Goal: Browse casually

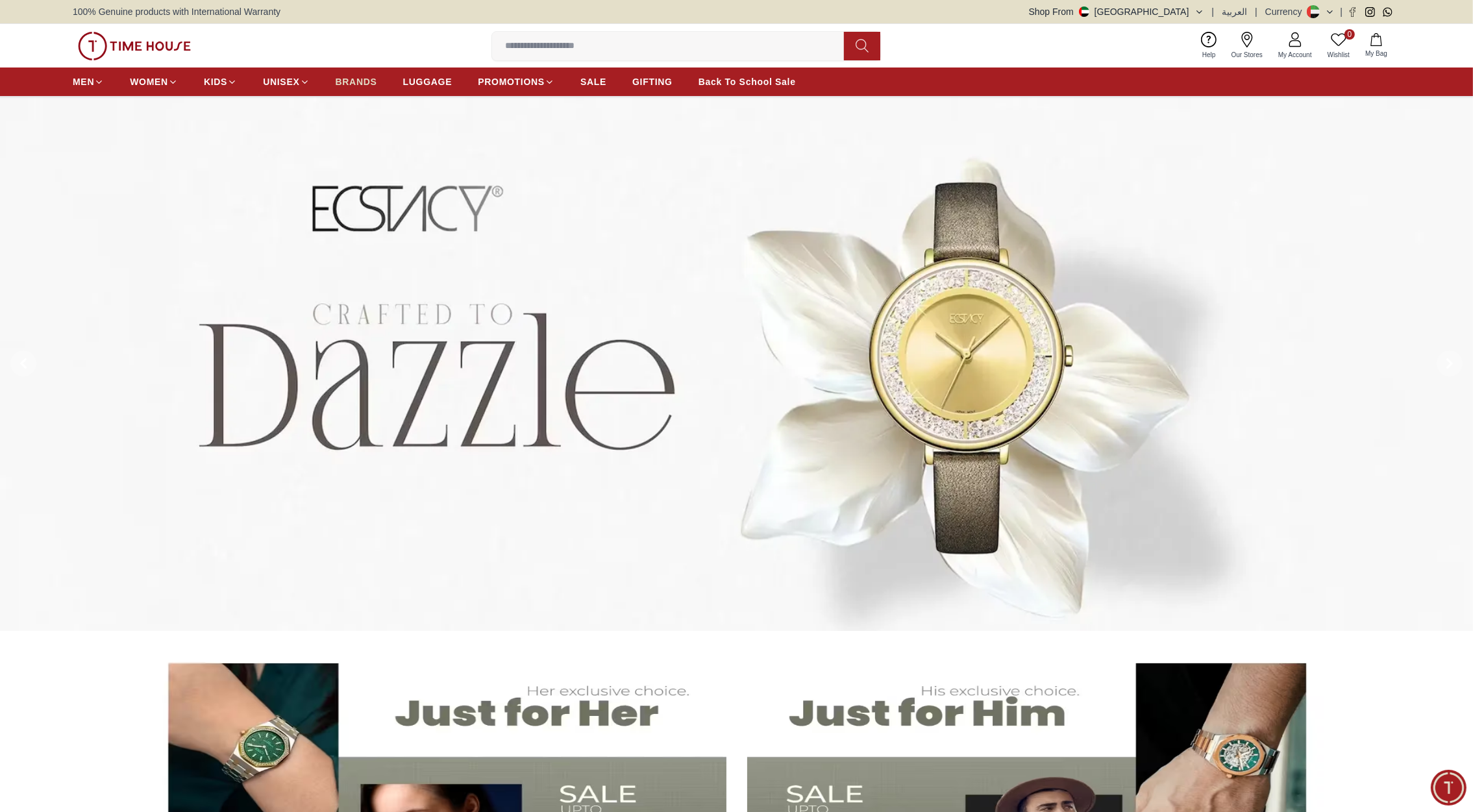
click at [364, 81] on span "BRANDS" at bounding box center [356, 82] width 41 height 13
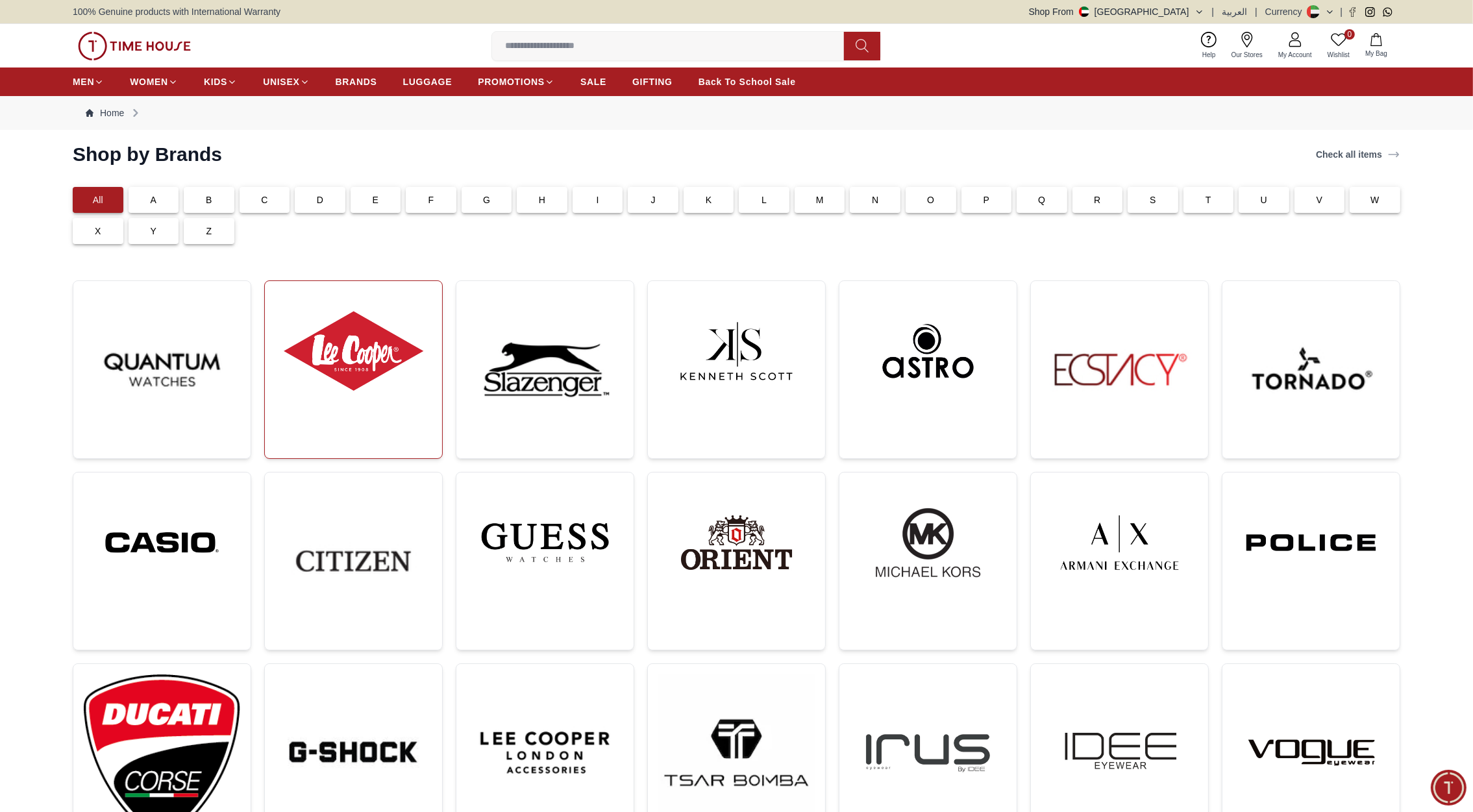
click at [373, 359] on img at bounding box center [353, 351] width 156 height 120
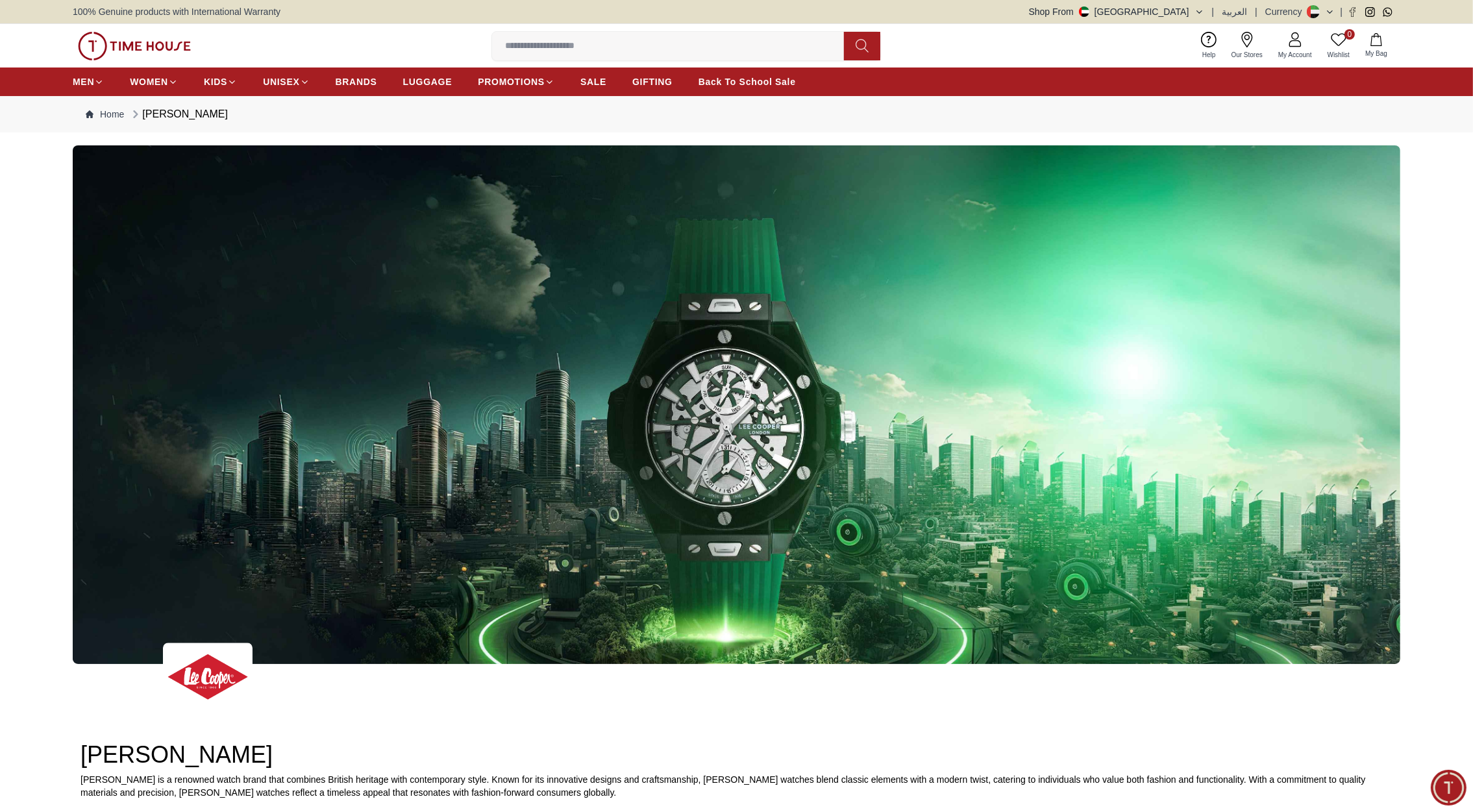
click at [146, 38] on img at bounding box center [134, 46] width 113 height 29
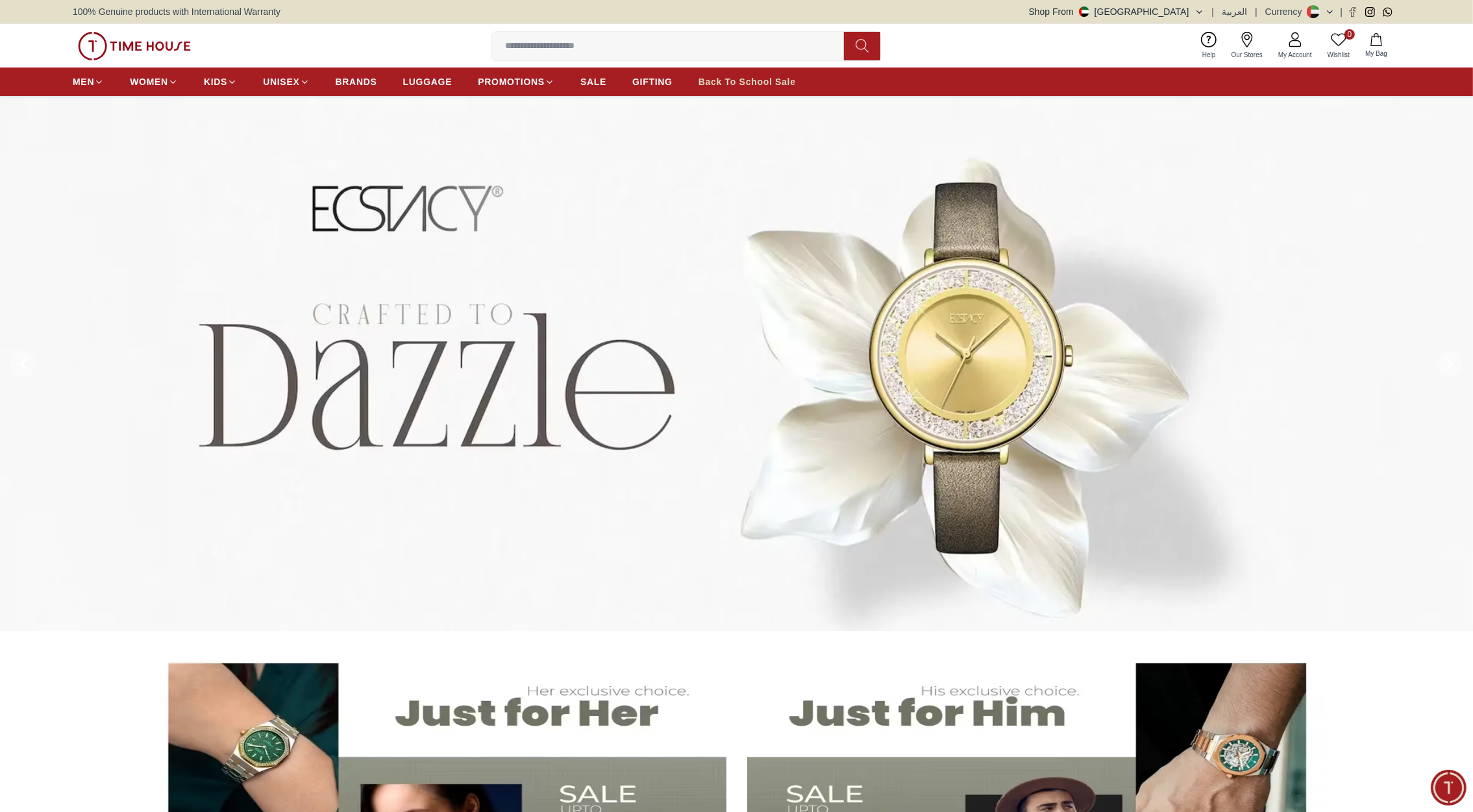
click at [758, 85] on span "Back To School Sale" at bounding box center [747, 82] width 98 height 13
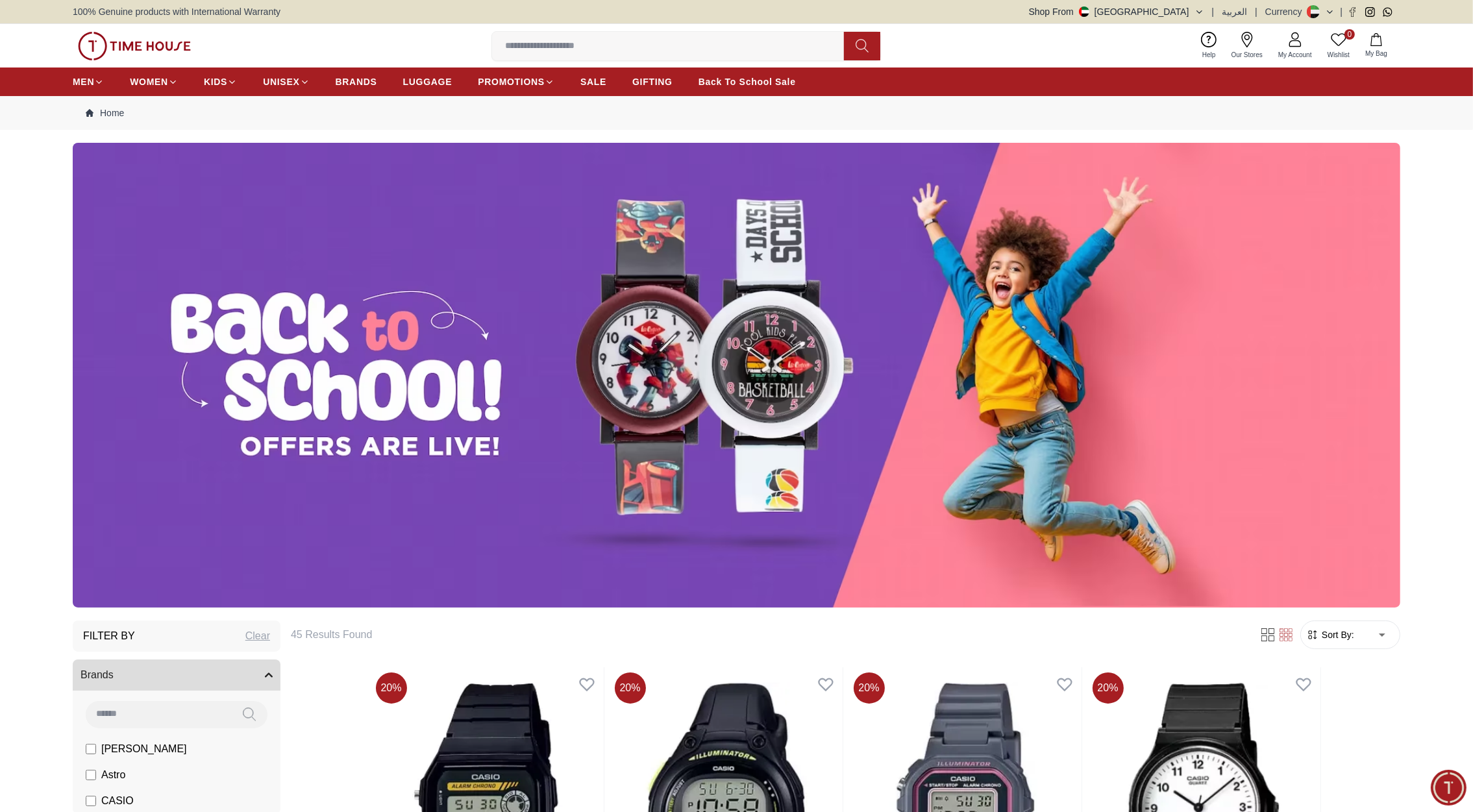
click at [1179, 14] on button "Shop From UAE" at bounding box center [1117, 11] width 175 height 13
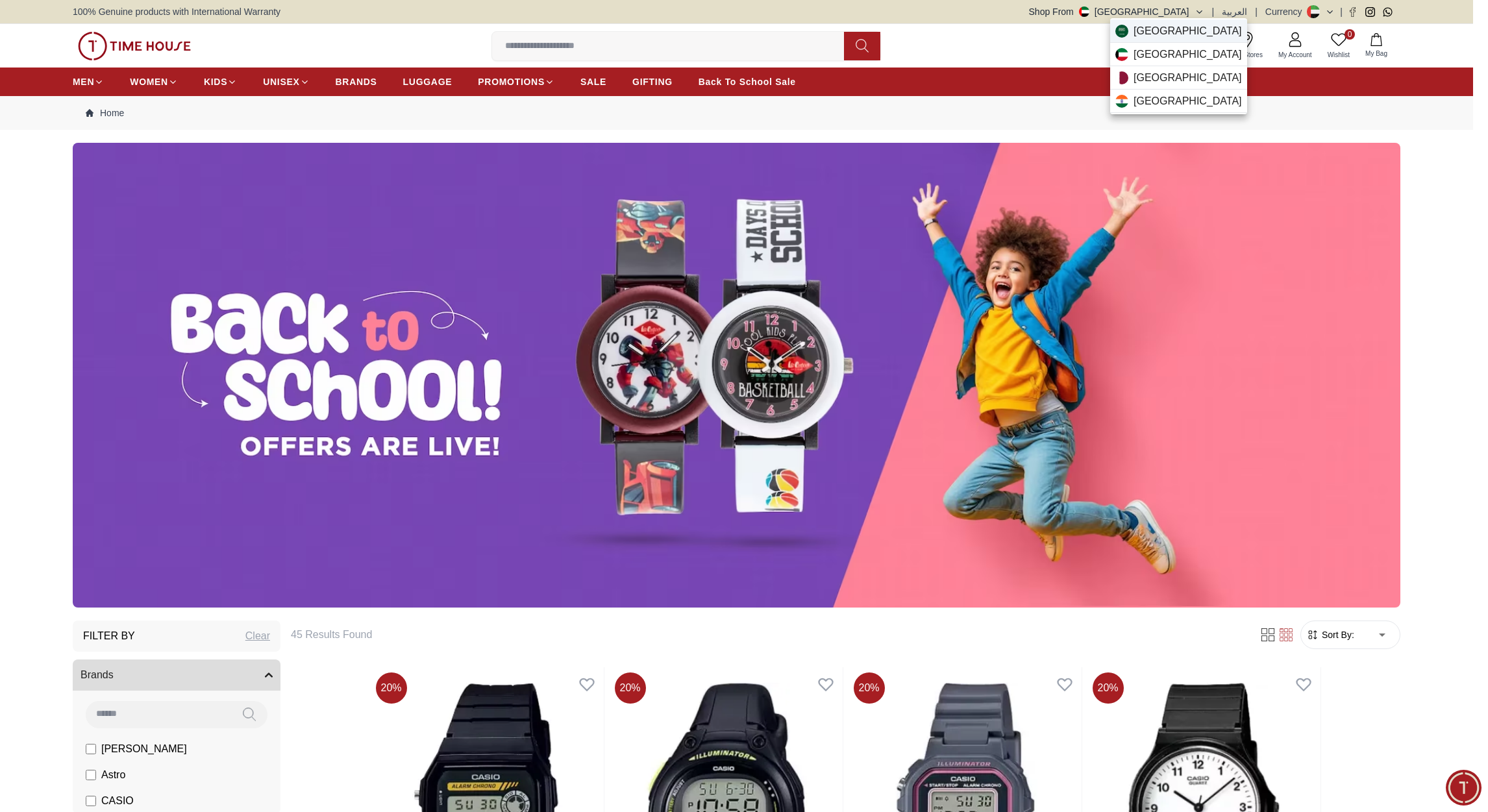
click at [1168, 26] on span "Saudi Arabia" at bounding box center [1188, 31] width 108 height 16
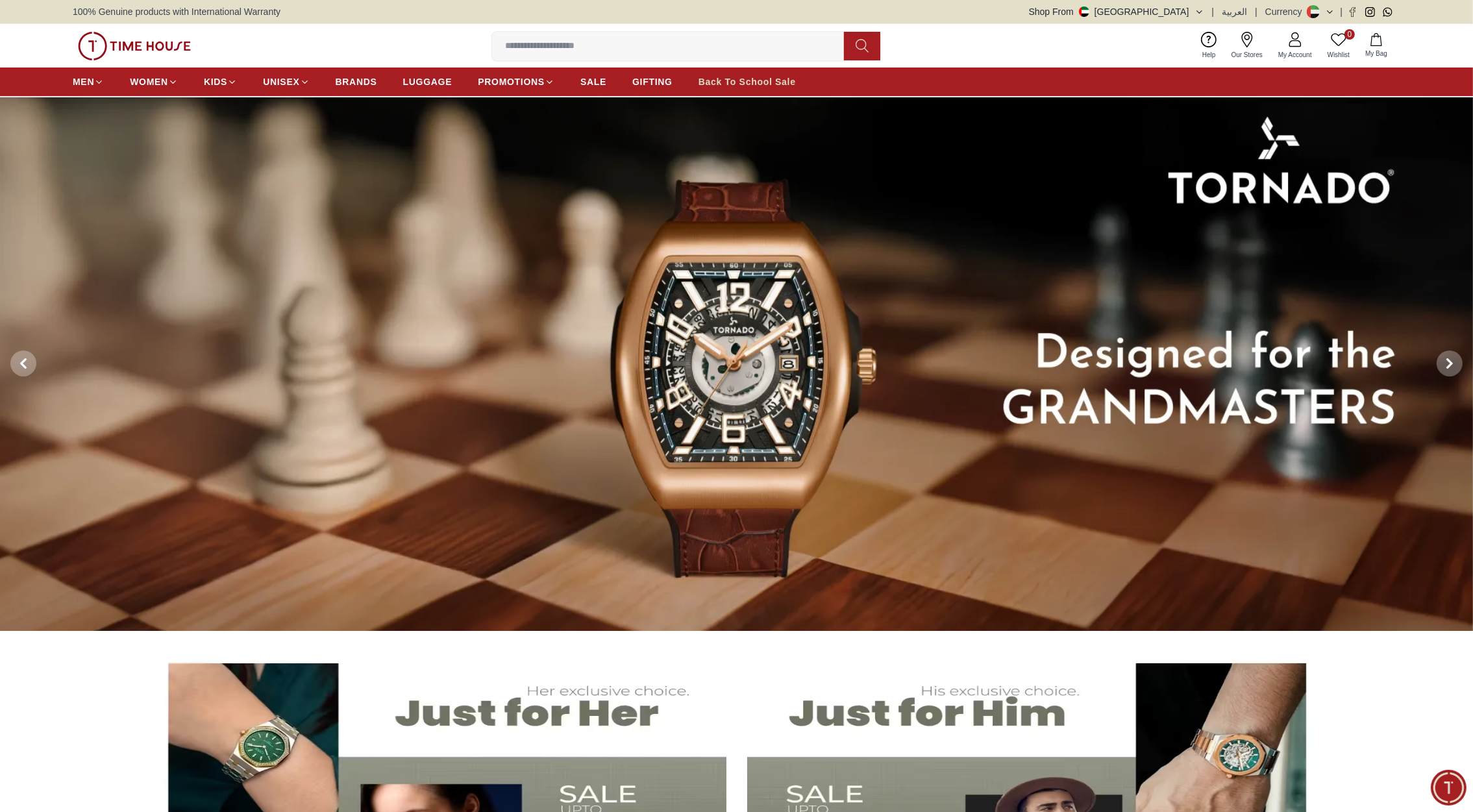
click at [774, 86] on span "Back To School Sale" at bounding box center [747, 82] width 98 height 13
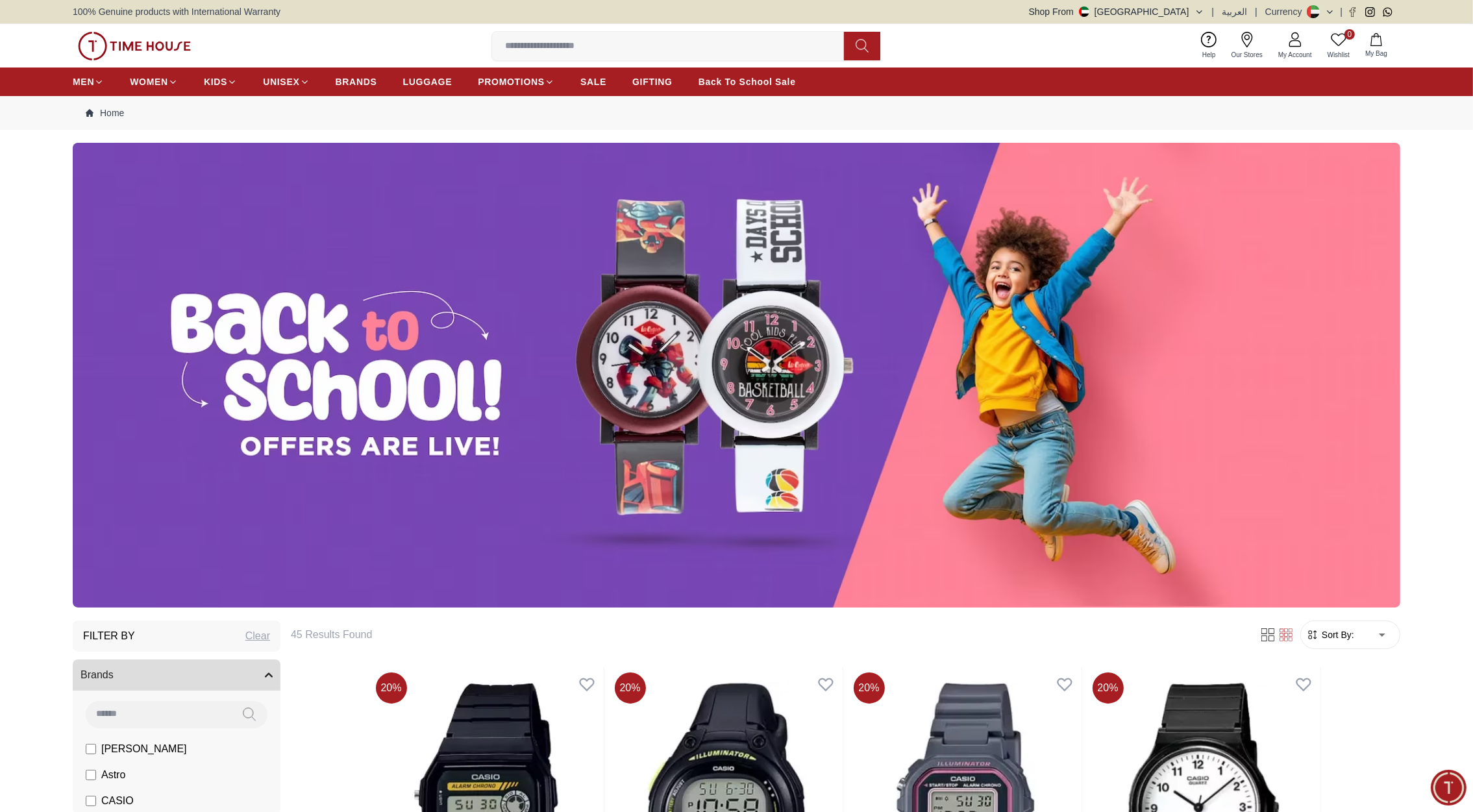
click at [163, 49] on img at bounding box center [134, 46] width 113 height 29
